Goal: Check status

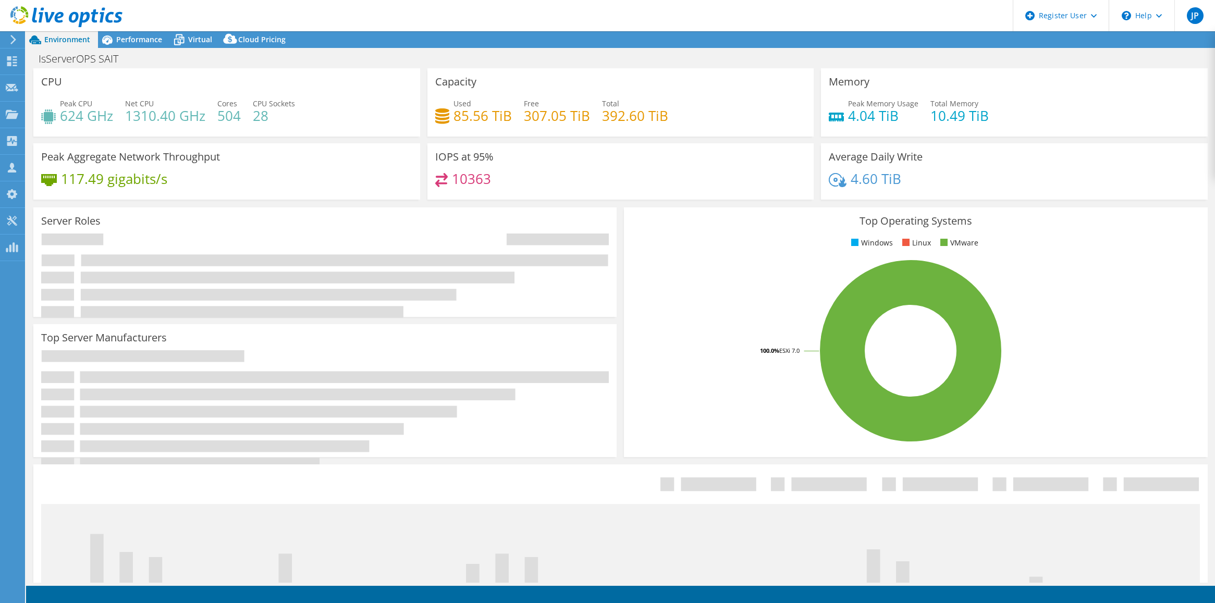
select select "USD"
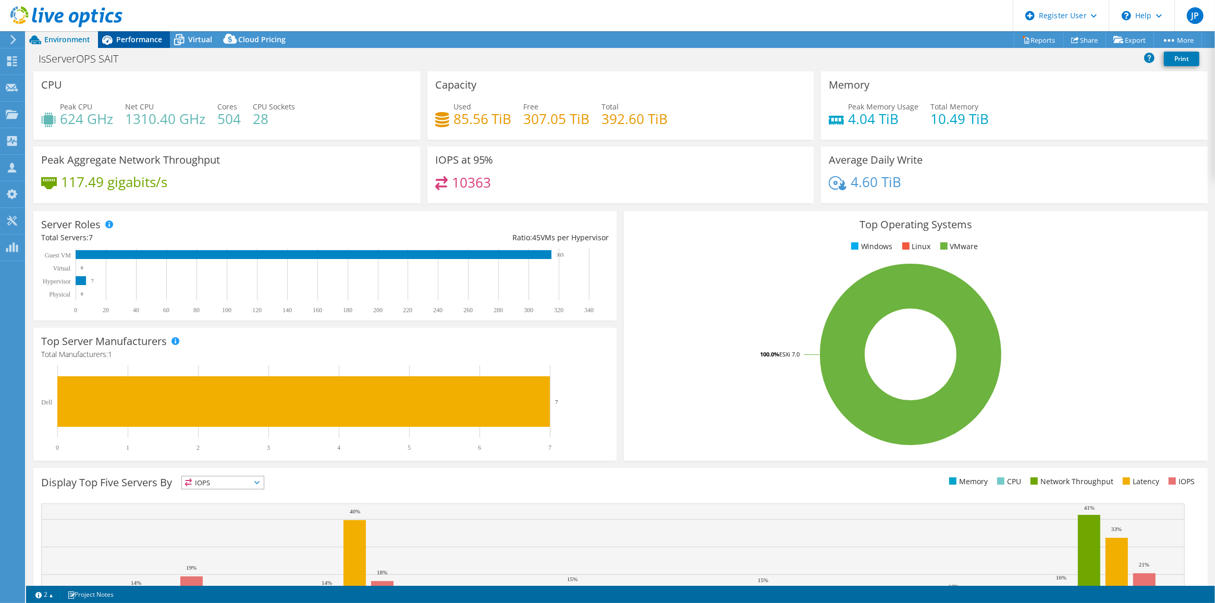
click at [131, 34] on span "Performance" at bounding box center [139, 39] width 46 height 10
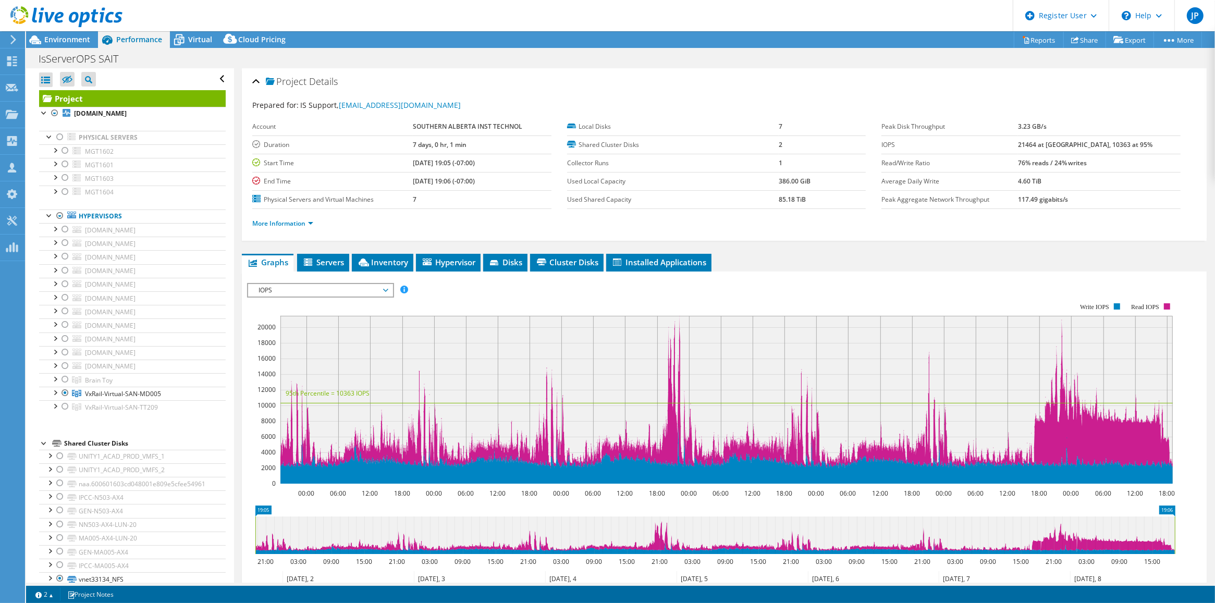
click at [498, 76] on div "Project Details" at bounding box center [724, 82] width 944 height 22
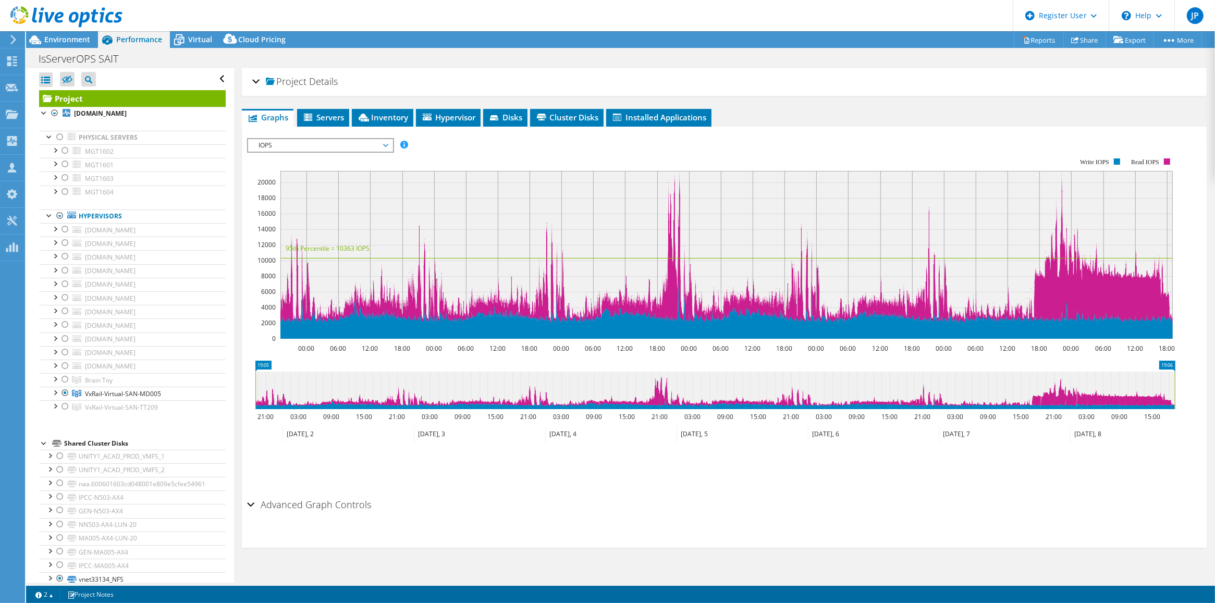
click at [506, 80] on div "Project Details" at bounding box center [724, 82] width 944 height 22
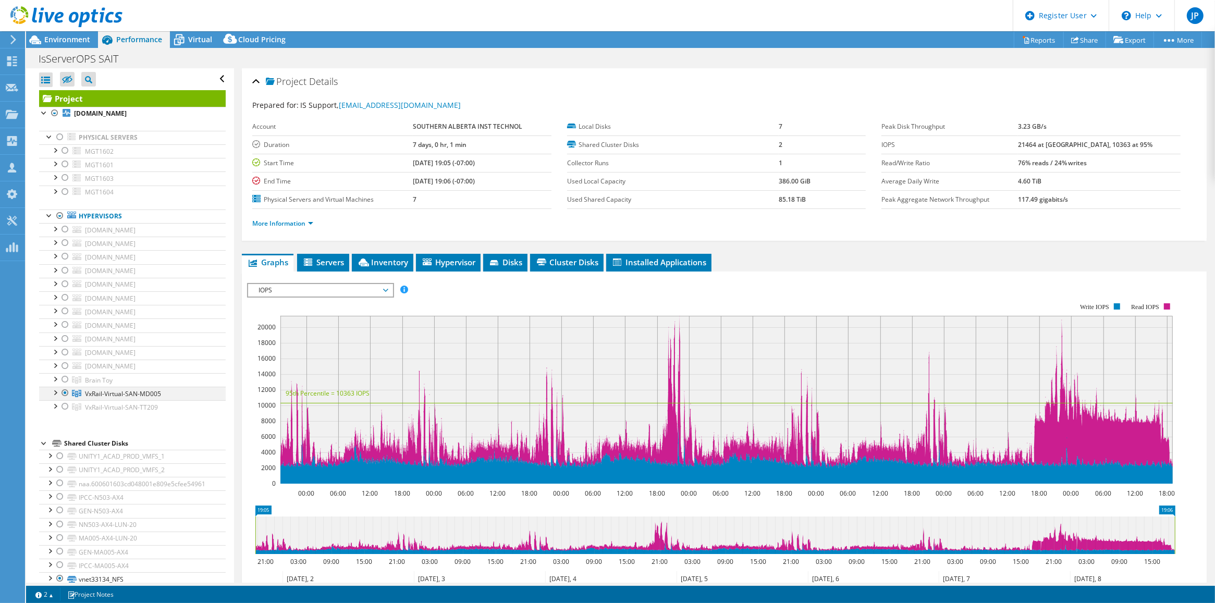
click at [56, 393] on div at bounding box center [55, 392] width 10 height 10
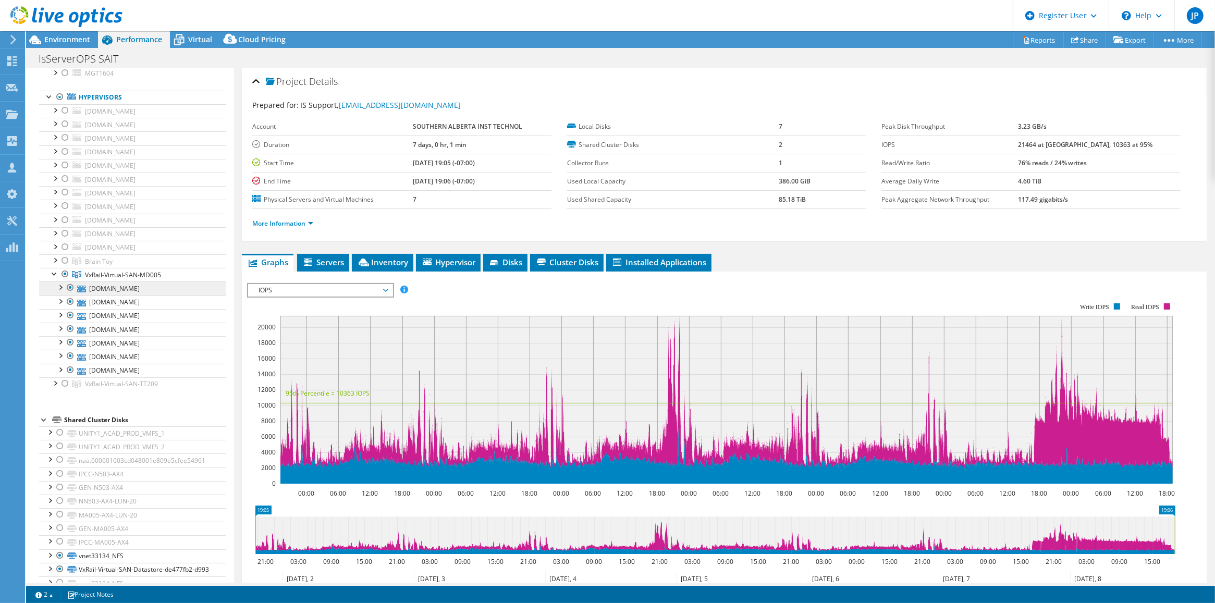
scroll to position [130, 0]
click at [58, 376] on div at bounding box center [55, 371] width 10 height 10
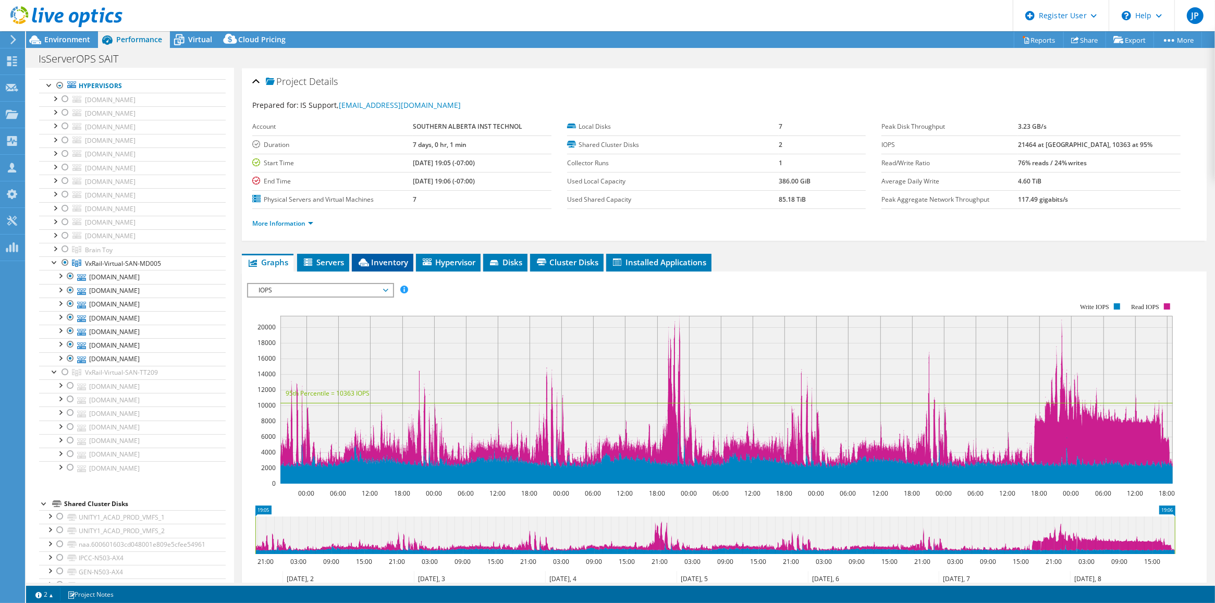
click at [379, 257] on span "Inventory" at bounding box center [382, 262] width 51 height 10
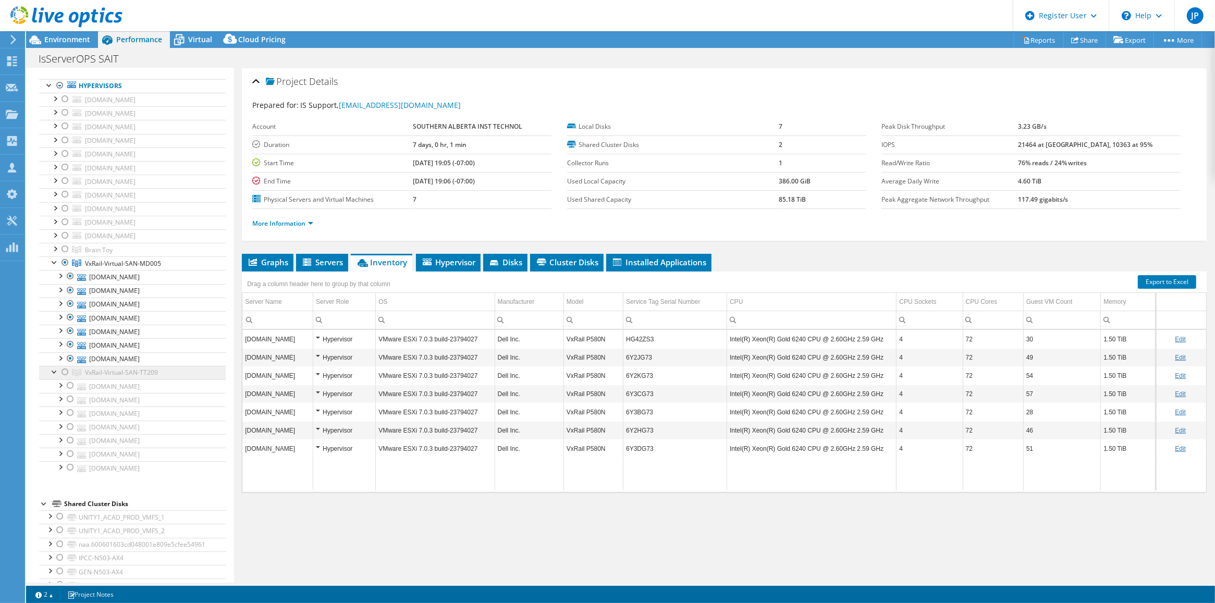
click at [155, 376] on span "VxRail-Virtual-SAN-TT209" at bounding box center [121, 372] width 73 height 9
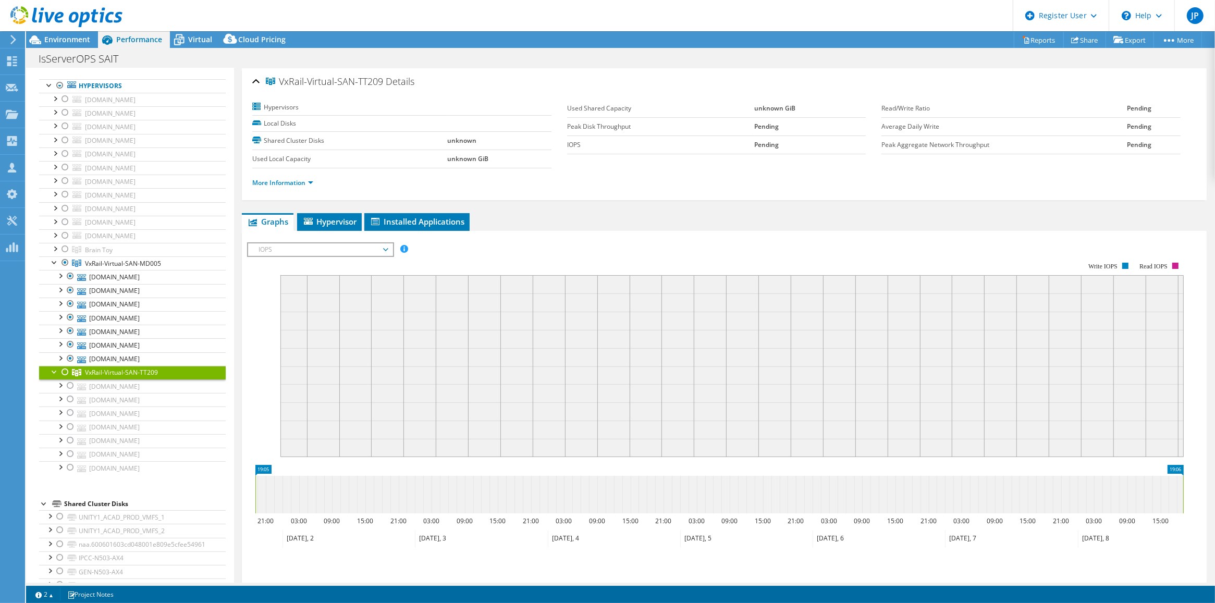
click at [62, 376] on div at bounding box center [65, 372] width 10 height 13
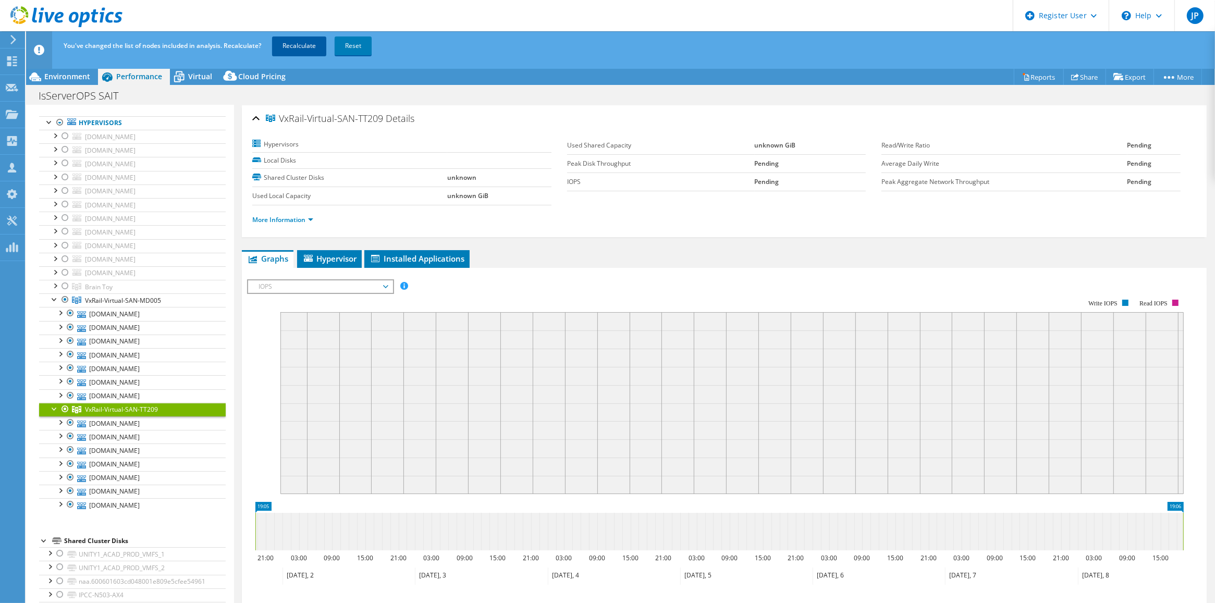
click at [311, 47] on link "Recalculate" at bounding box center [299, 45] width 54 height 19
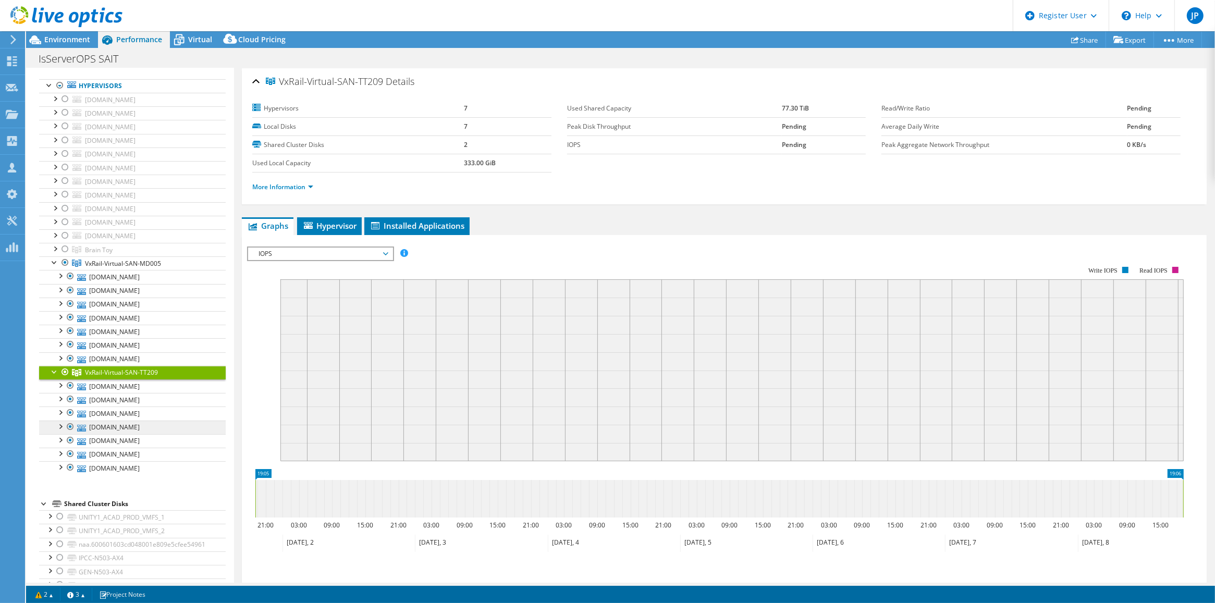
scroll to position [80, 0]
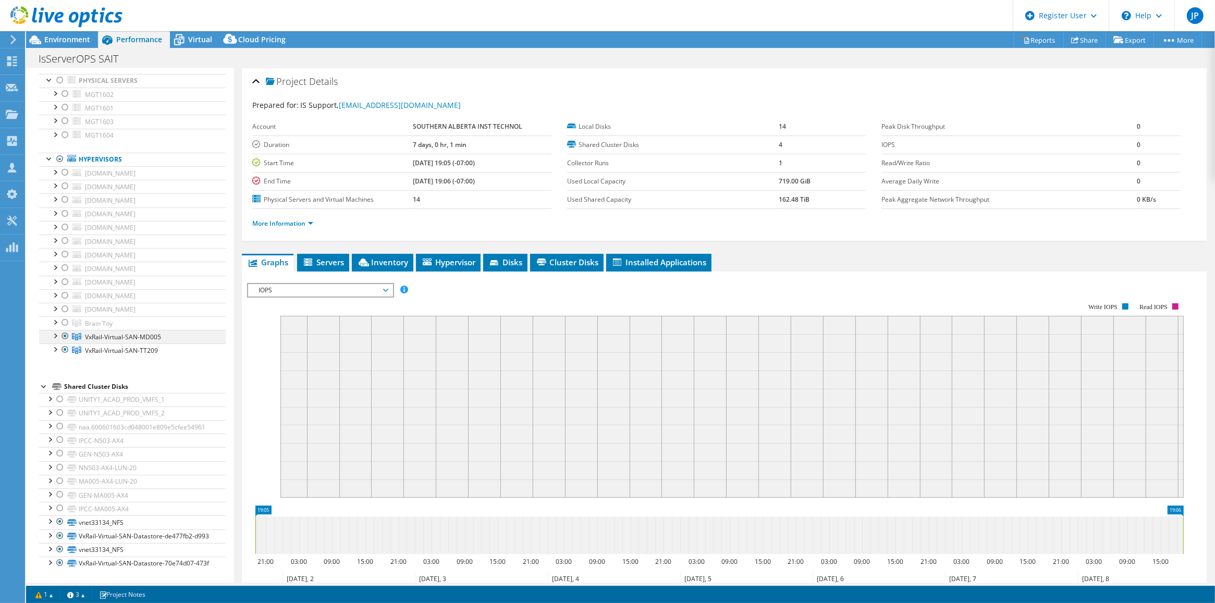
click at [51, 330] on div at bounding box center [55, 335] width 10 height 10
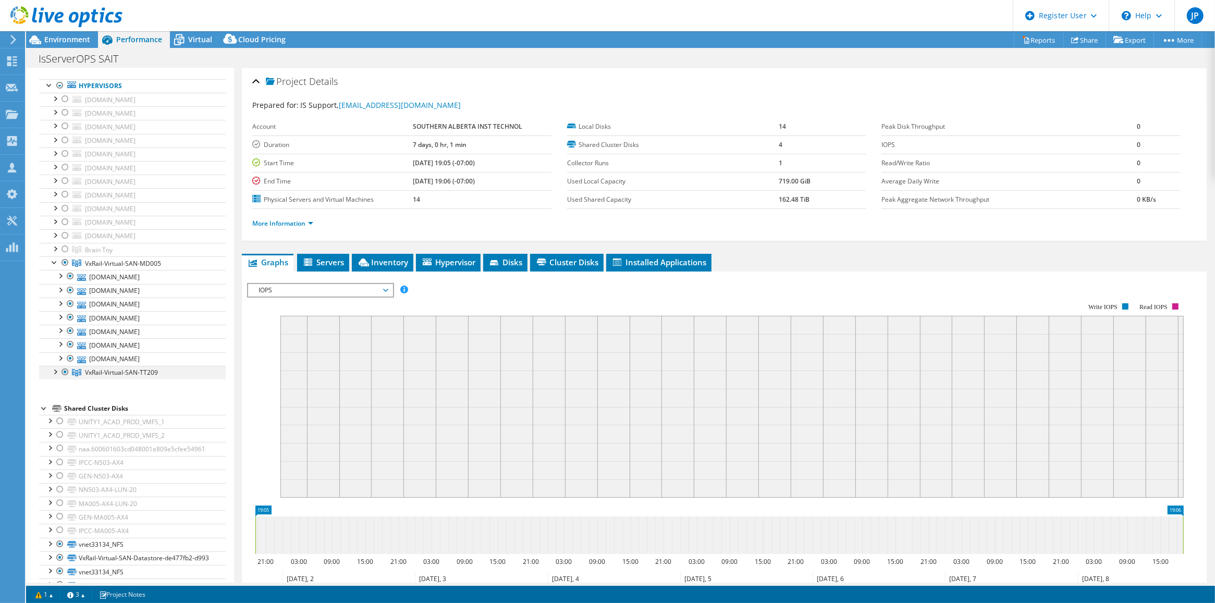
click at [55, 376] on div at bounding box center [55, 371] width 10 height 10
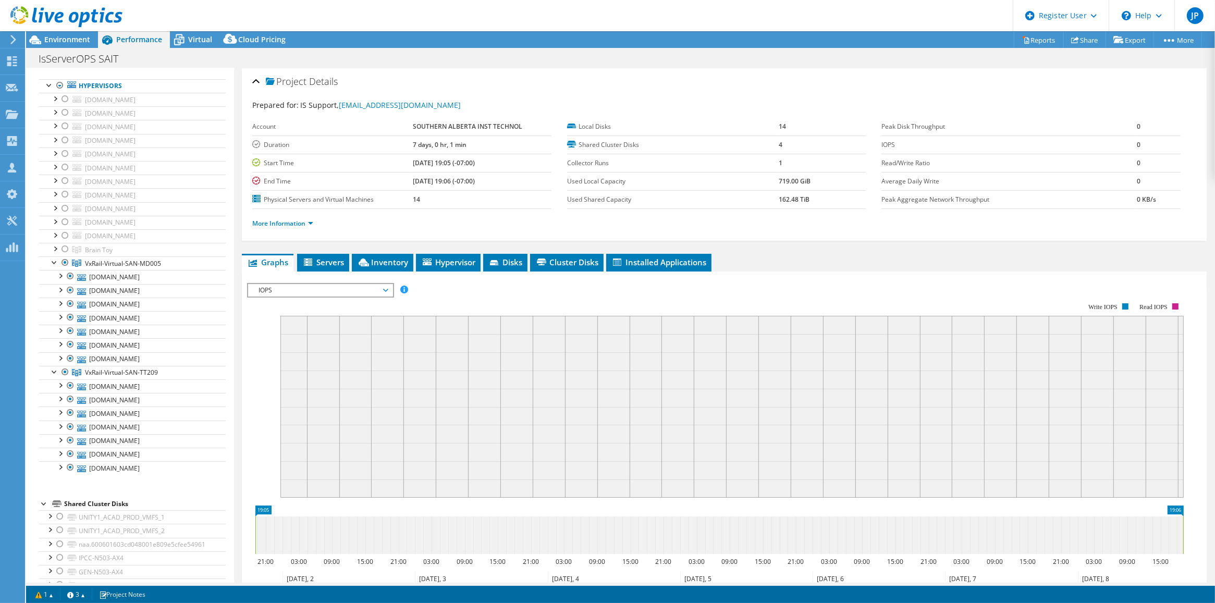
click at [240, 392] on div "Project Details Prepared for: IS Support, [EMAIL_ADDRESS][DOMAIN_NAME] Account …" at bounding box center [724, 389] width 981 height 643
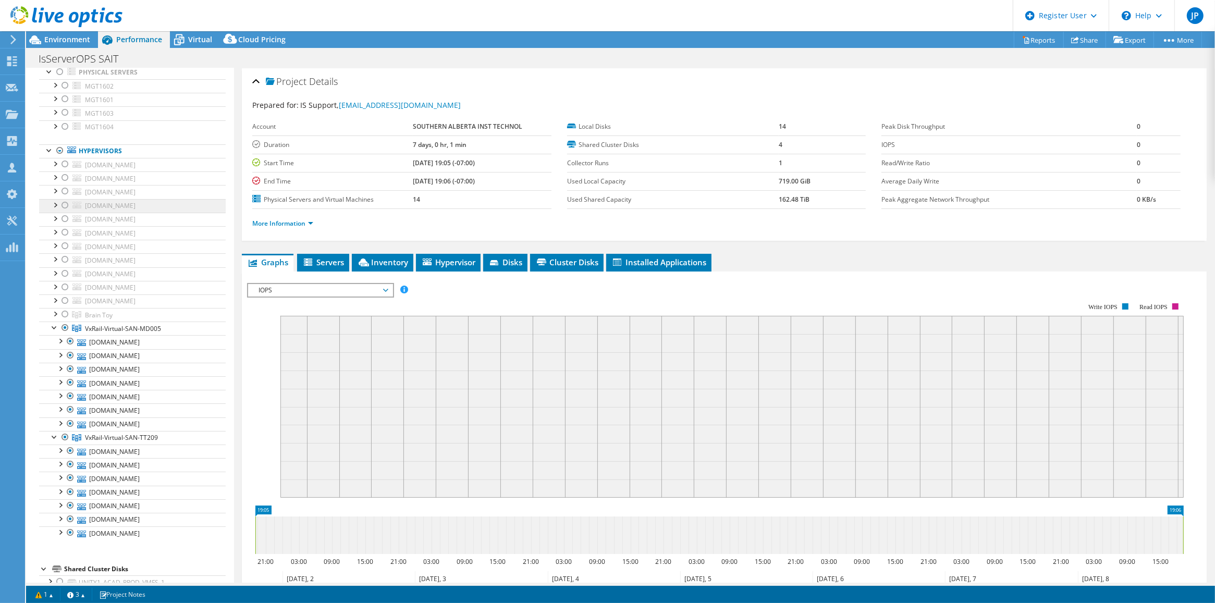
scroll to position [0, 0]
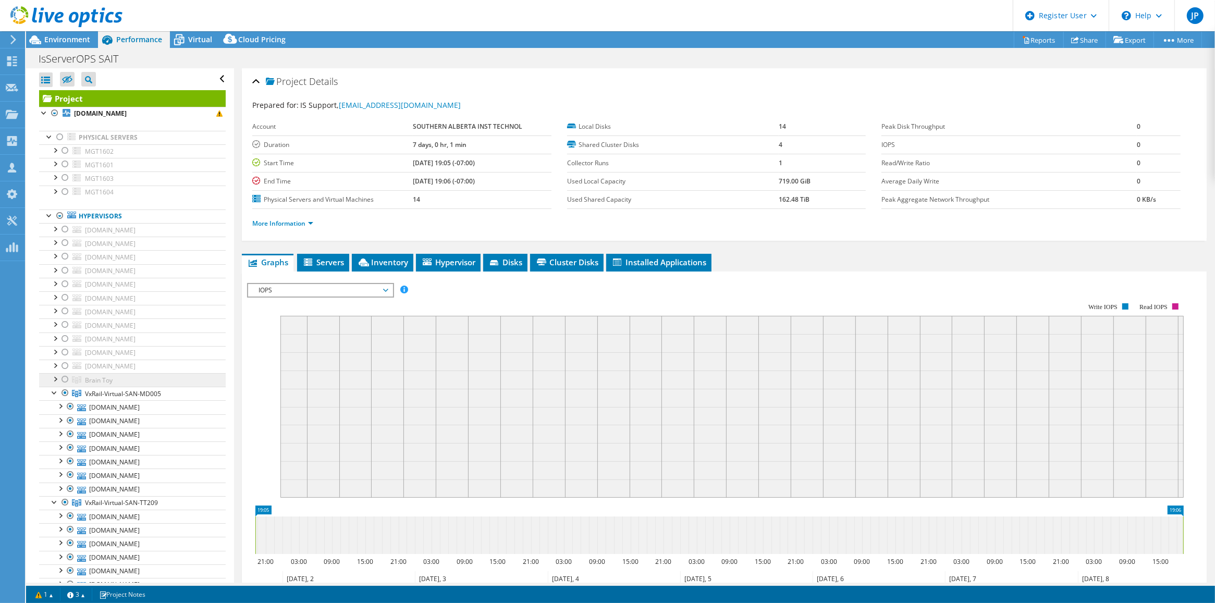
drag, startPoint x: 100, startPoint y: 387, endPoint x: 93, endPoint y: 387, distance: 6.8
click at [100, 387] on link "Brain Toy" at bounding box center [132, 380] width 187 height 14
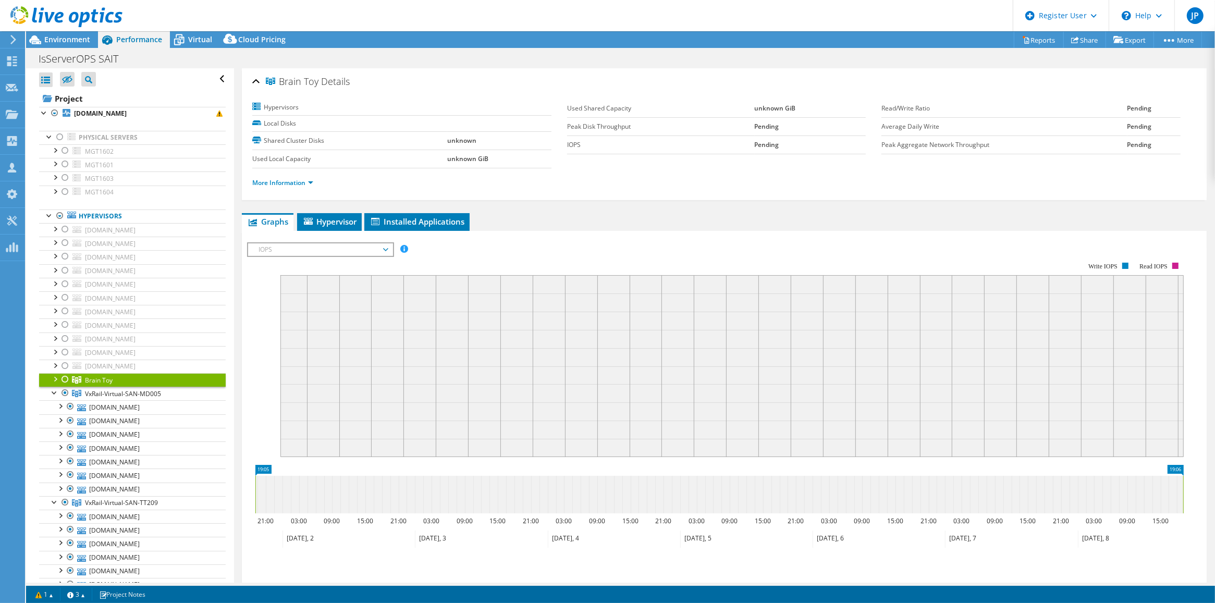
click at [55, 379] on div at bounding box center [55, 378] width 10 height 10
click at [115, 384] on link "Brain Toy" at bounding box center [132, 380] width 187 height 14
click at [55, 381] on div at bounding box center [55, 378] width 10 height 10
